Goal: Navigation & Orientation: Find specific page/section

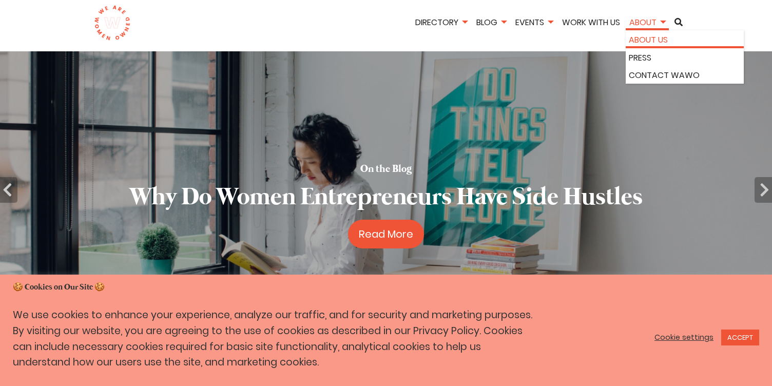
click at [636, 34] on link "About Us" at bounding box center [684, 39] width 112 height 13
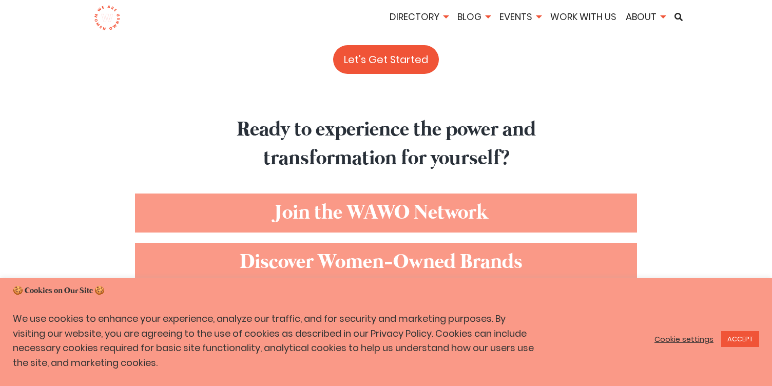
scroll to position [3711, 0]
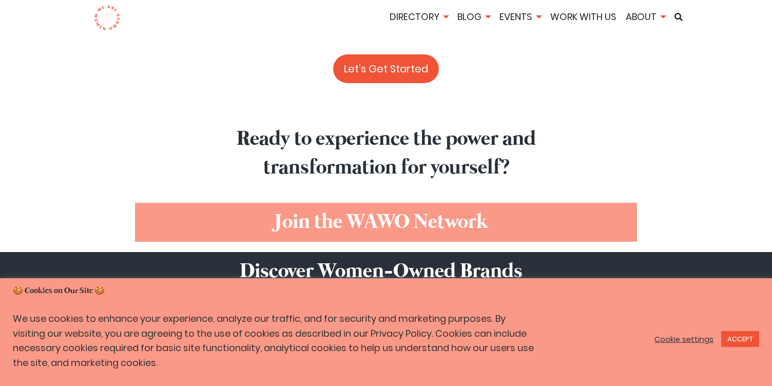
click at [526, 252] on link "Discover Women-Owned Brands" at bounding box center [386, 271] width 772 height 39
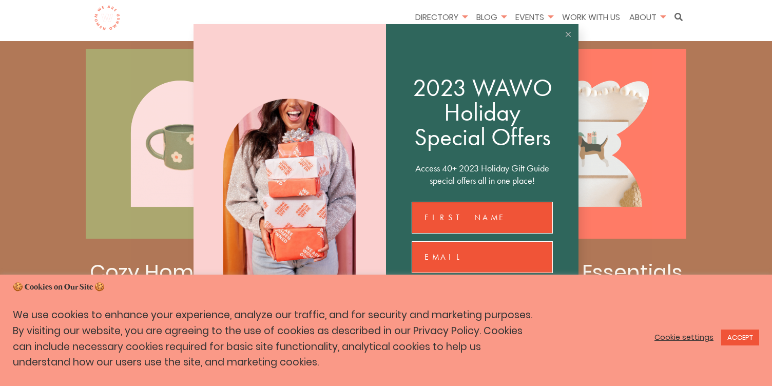
scroll to position [1602, 0]
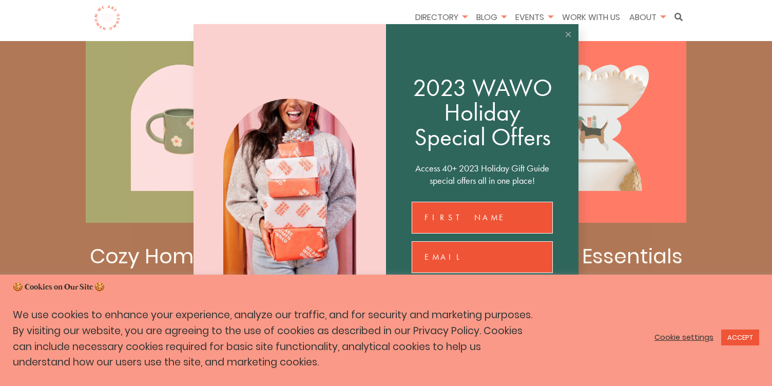
click at [568, 38] on button at bounding box center [568, 34] width 21 height 21
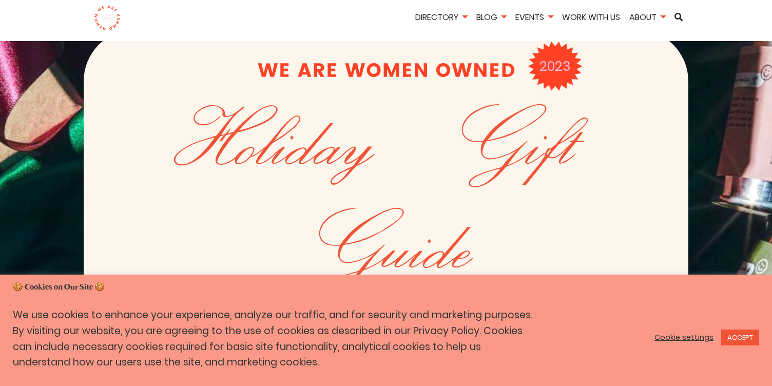
scroll to position [0, 0]
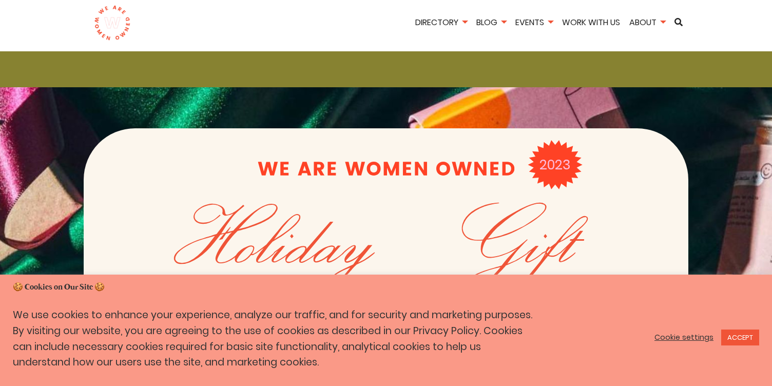
click at [115, 18] on img at bounding box center [112, 23] width 36 height 36
